Goal: Transaction & Acquisition: Purchase product/service

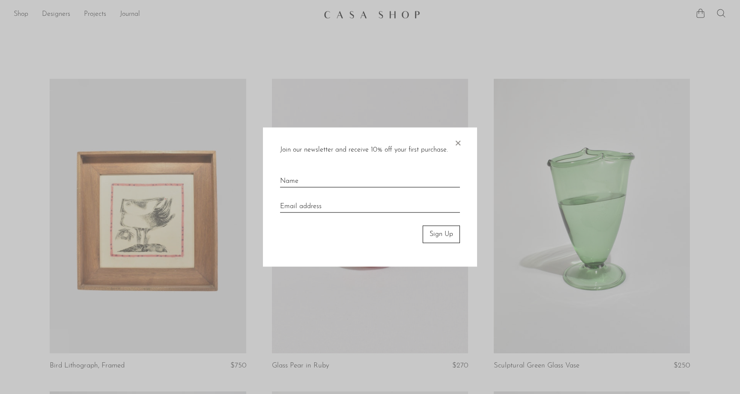
click at [459, 143] on span "×" at bounding box center [457, 141] width 9 height 27
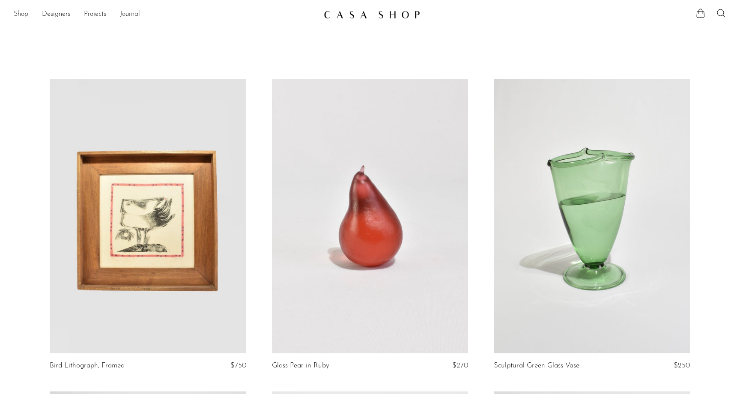
click at [18, 14] on link "Shop" at bounding box center [21, 14] width 15 height 11
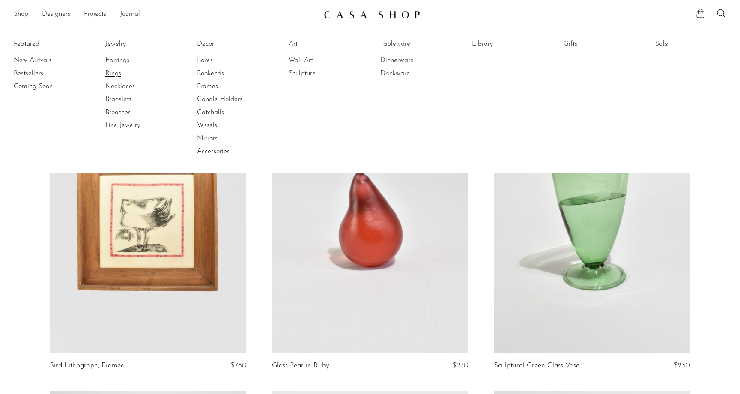
click at [116, 73] on link "Rings" at bounding box center [137, 73] width 64 height 9
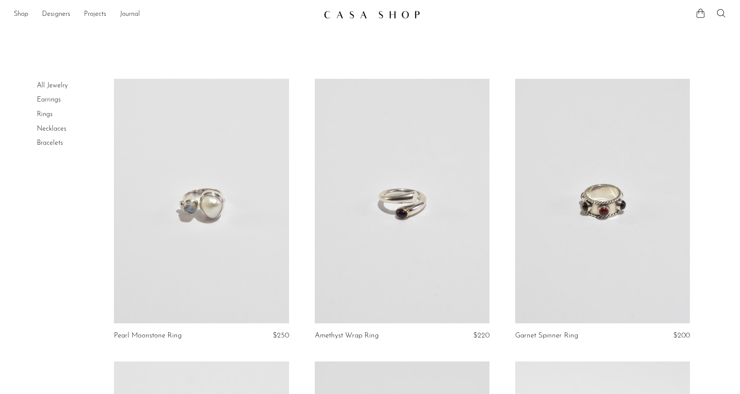
click at [47, 113] on link "Rings" at bounding box center [45, 114] width 16 height 7
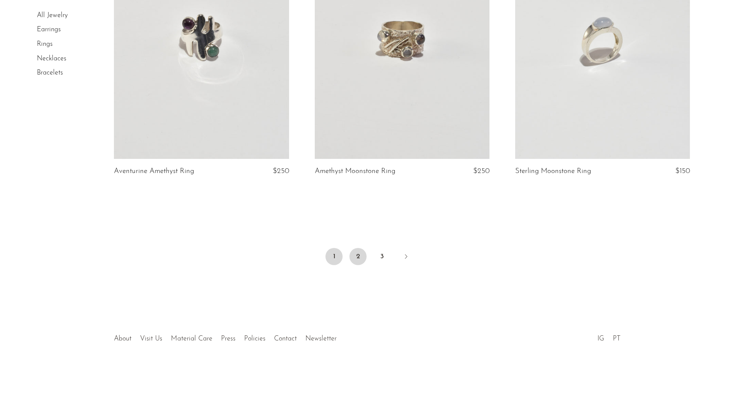
scroll to position [3273, 0]
click at [357, 256] on link "2" at bounding box center [357, 256] width 17 height 17
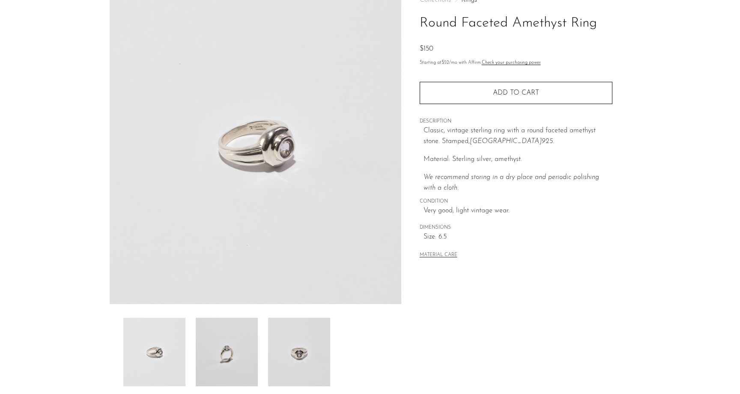
scroll to position [74, 0]
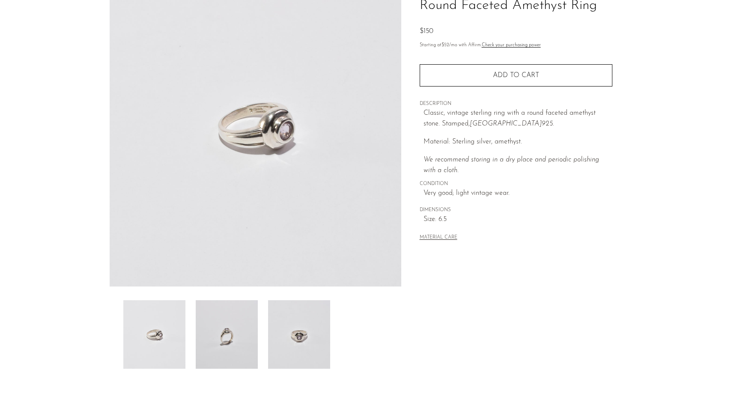
click at [225, 342] on img at bounding box center [227, 334] width 62 height 68
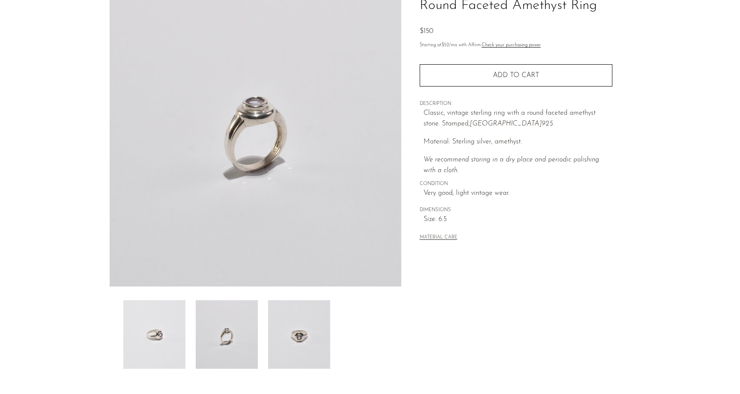
click at [316, 335] on img at bounding box center [299, 334] width 62 height 68
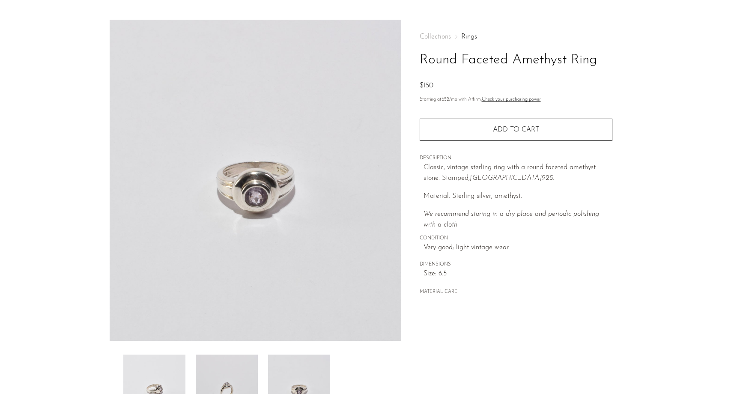
scroll to position [19, 0]
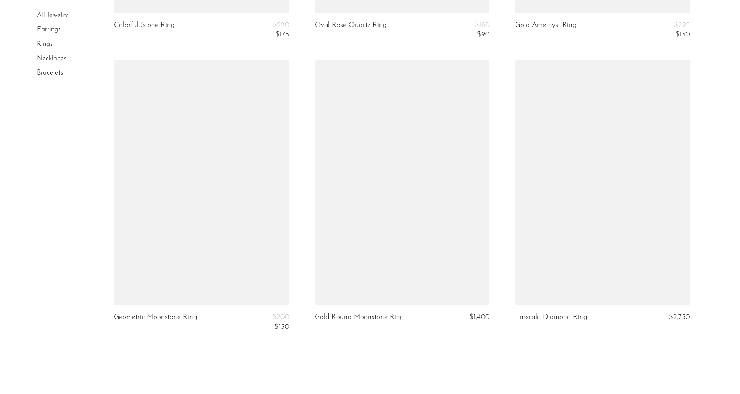
scroll to position [3271, 0]
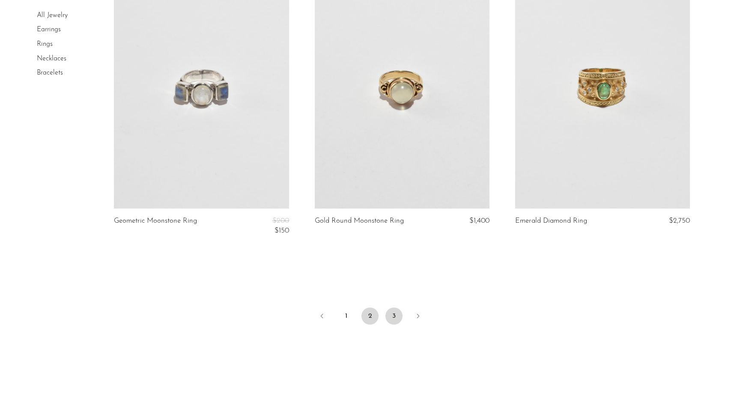
click at [394, 307] on link "3" at bounding box center [393, 315] width 17 height 17
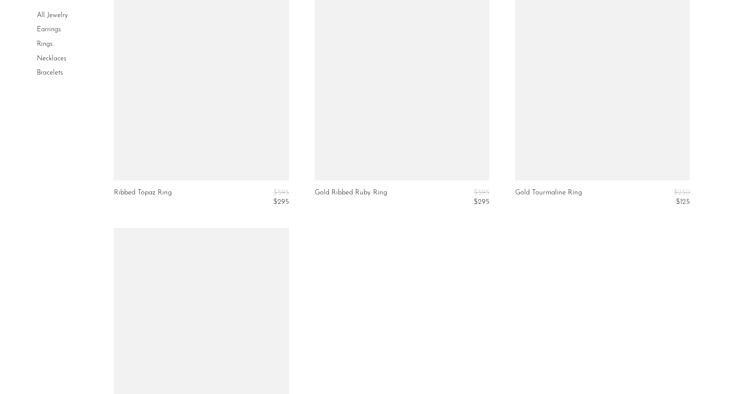
scroll to position [2184, 0]
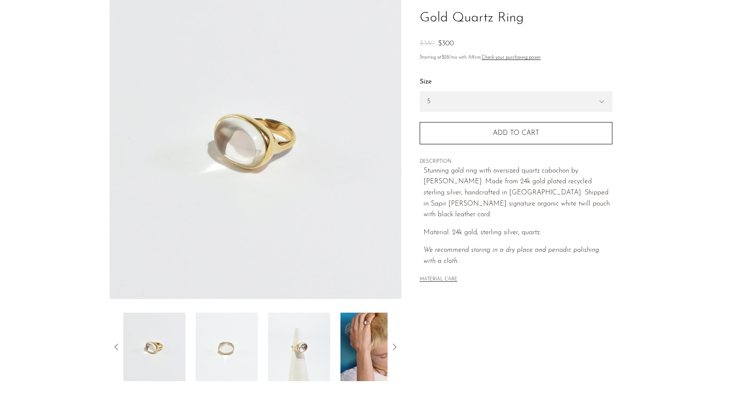
scroll to position [78, 0]
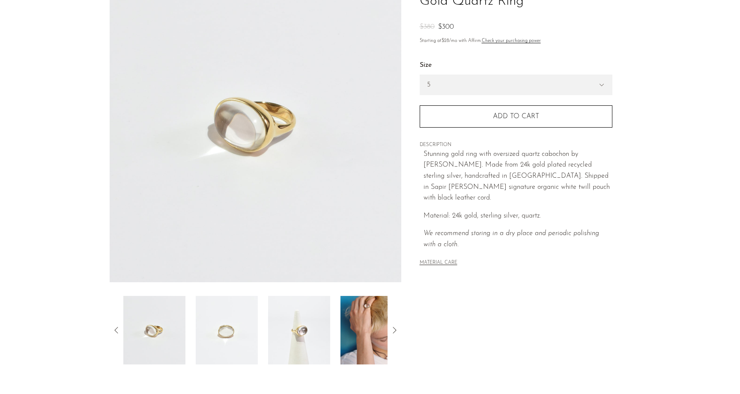
click at [358, 332] on img at bounding box center [371, 330] width 62 height 68
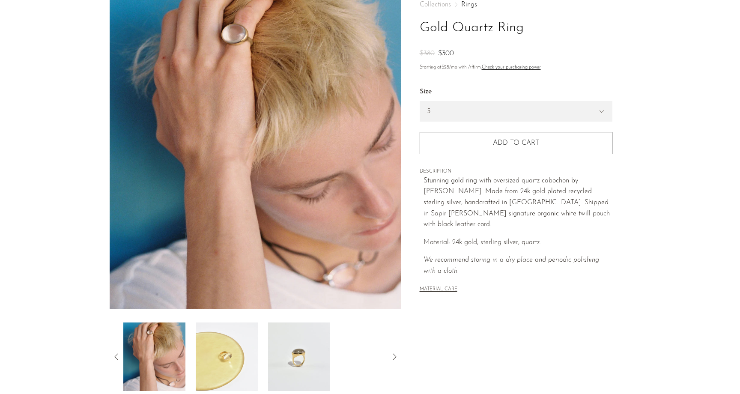
scroll to position [62, 0]
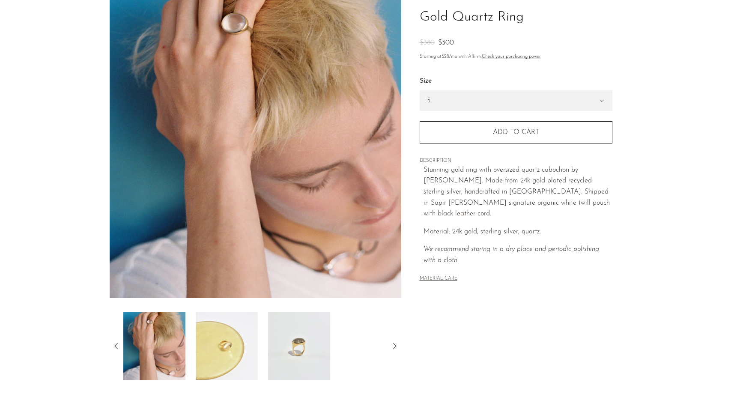
click at [293, 349] on img at bounding box center [299, 346] width 62 height 68
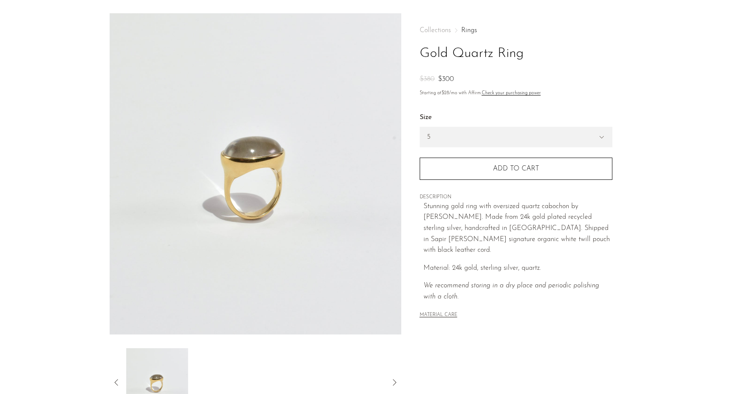
scroll to position [25, 0]
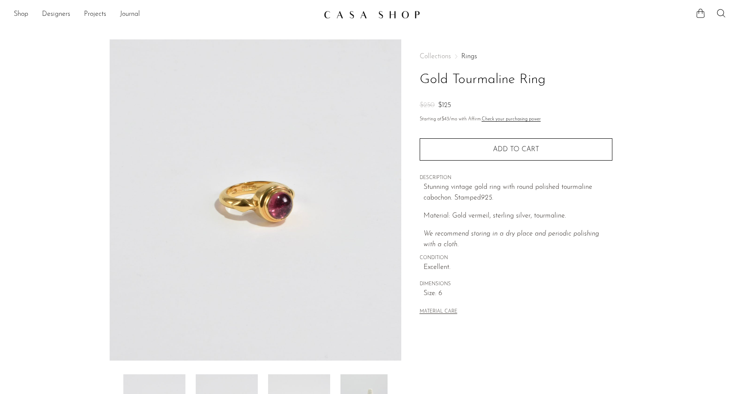
scroll to position [85, 0]
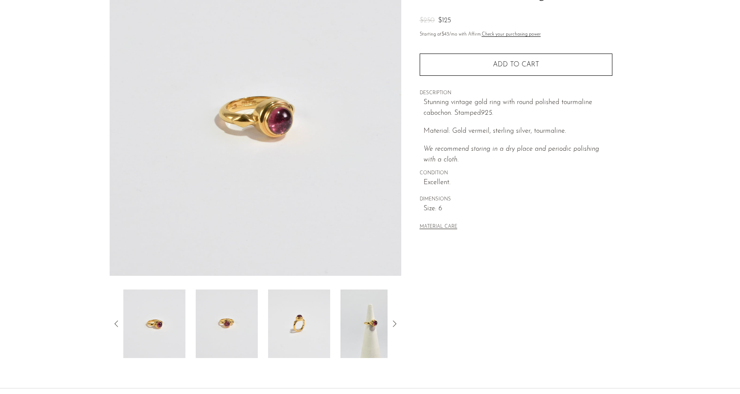
click at [364, 333] on img at bounding box center [371, 323] width 62 height 68
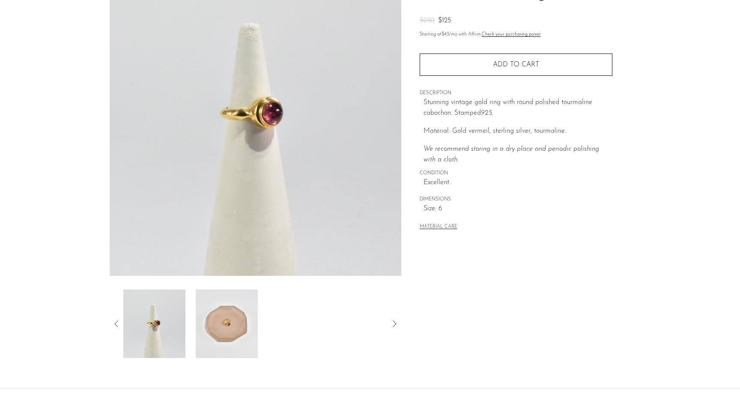
click at [234, 315] on img at bounding box center [227, 323] width 62 height 68
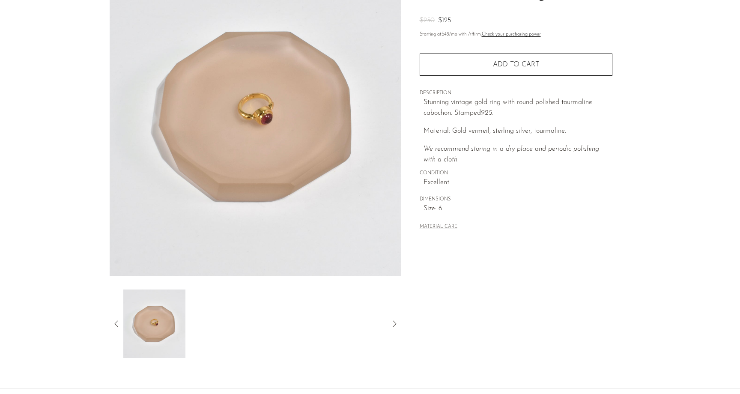
click at [114, 321] on icon at bounding box center [116, 323] width 10 height 10
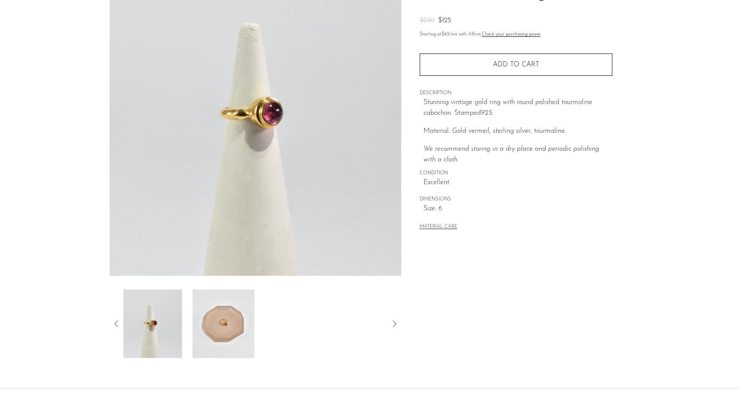
click at [114, 321] on icon at bounding box center [116, 323] width 10 height 10
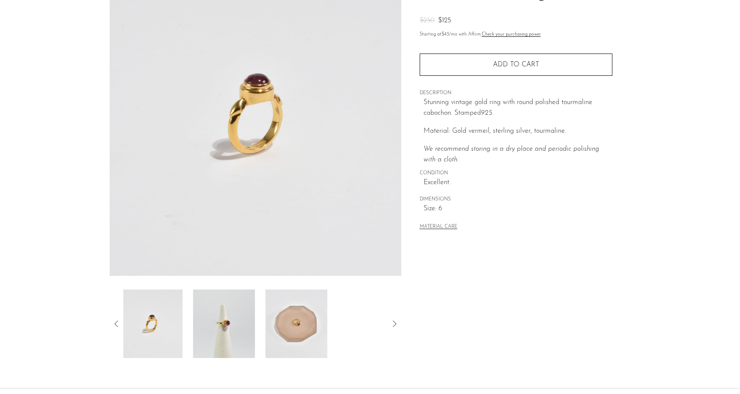
click at [181, 328] on img at bounding box center [152, 323] width 62 height 68
click at [155, 332] on img at bounding box center [154, 323] width 62 height 68
